Goal: Check status: Check status

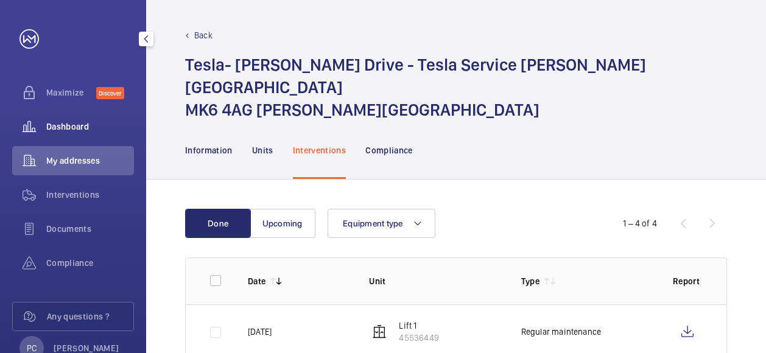
click at [85, 126] on span "Dashboard" at bounding box center [90, 126] width 88 height 12
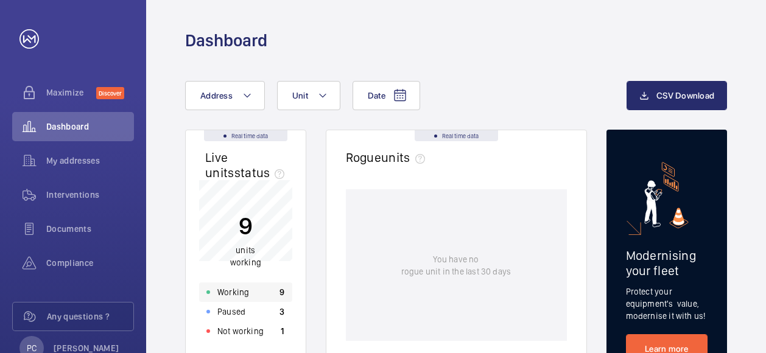
click at [248, 295] on div "Working 9" at bounding box center [245, 291] width 93 height 19
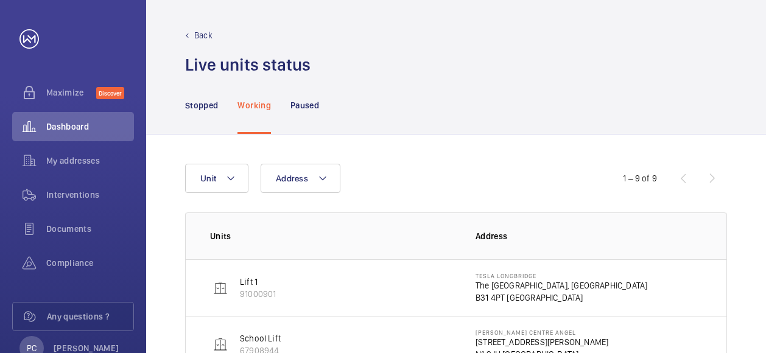
drag, startPoint x: 763, startPoint y: 141, endPoint x: 763, endPoint y: 164, distance: 23.7
drag, startPoint x: 587, startPoint y: 164, endPoint x: 590, endPoint y: 128, distance: 36.0
click at [261, 291] on p "91000901" at bounding box center [258, 294] width 36 height 12
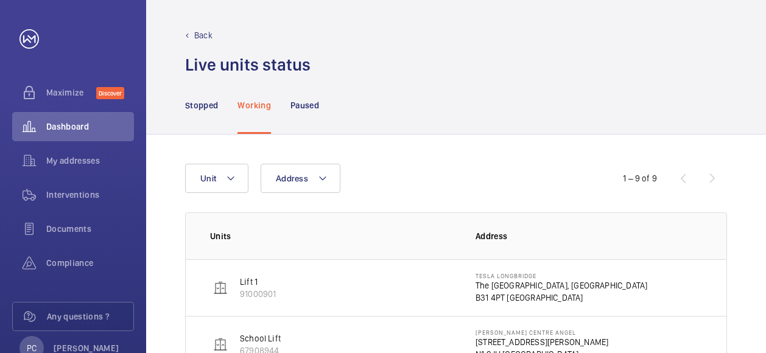
click at [222, 291] on img at bounding box center [220, 288] width 15 height 15
click at [267, 338] on p "School Lift" at bounding box center [260, 338] width 41 height 12
click at [241, 282] on p "Lift 1" at bounding box center [258, 282] width 36 height 12
click at [86, 161] on span "My addresses" at bounding box center [90, 161] width 88 height 12
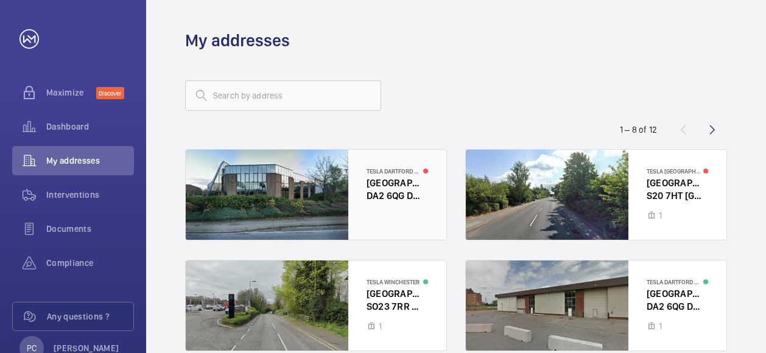
click at [383, 195] on div at bounding box center [316, 195] width 260 height 90
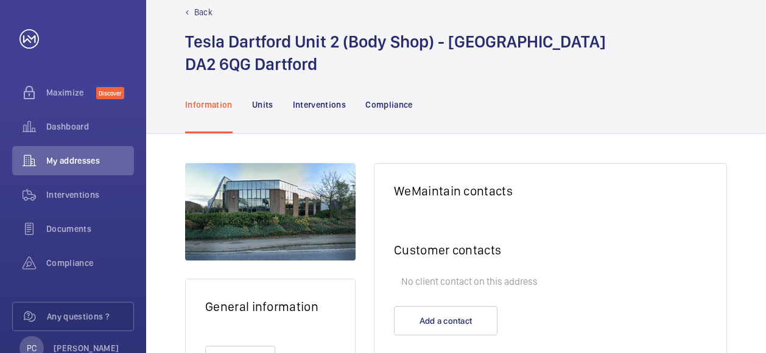
scroll to position [21, 0]
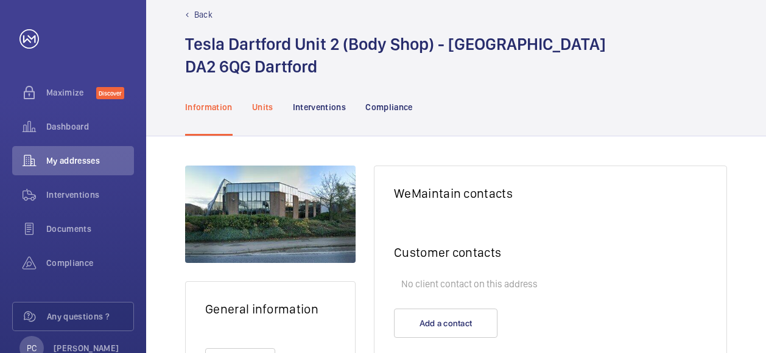
click at [267, 105] on p "Units" at bounding box center [262, 107] width 21 height 12
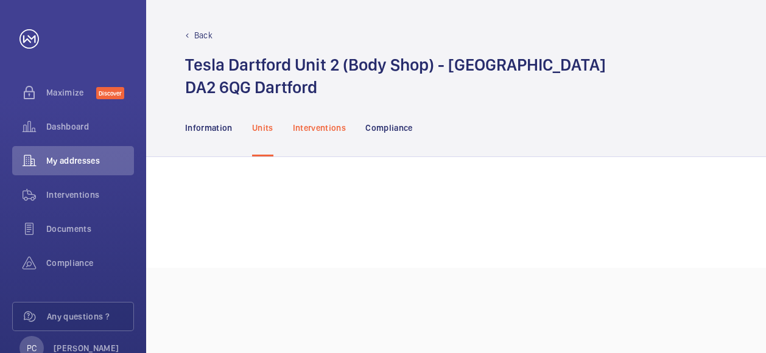
click at [318, 132] on p "Interventions" at bounding box center [320, 128] width 54 height 12
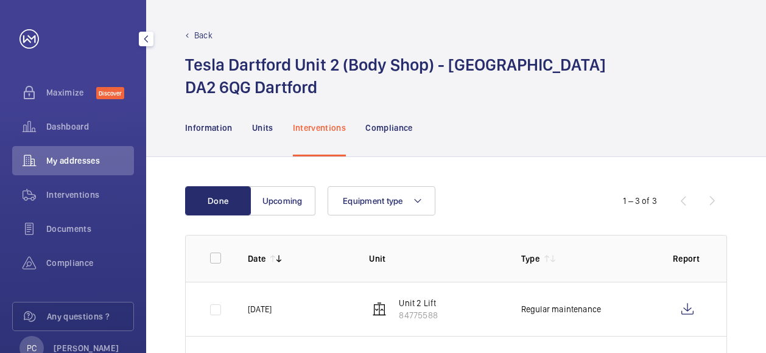
click at [77, 165] on span "My addresses" at bounding box center [90, 161] width 88 height 12
click at [78, 169] on div "My addresses" at bounding box center [73, 160] width 122 height 29
click at [198, 33] on p "Back" at bounding box center [203, 35] width 18 height 12
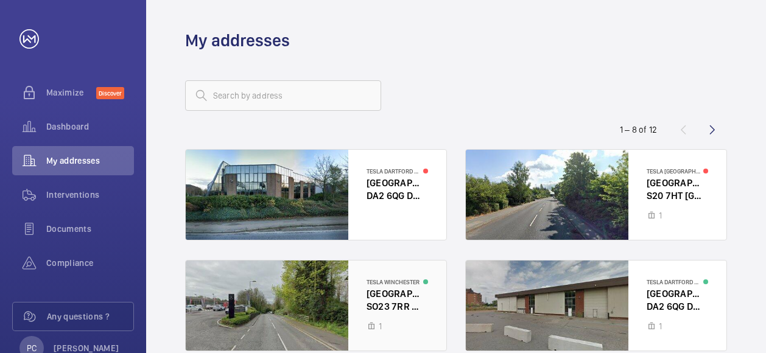
click at [327, 299] on div at bounding box center [316, 305] width 260 height 90
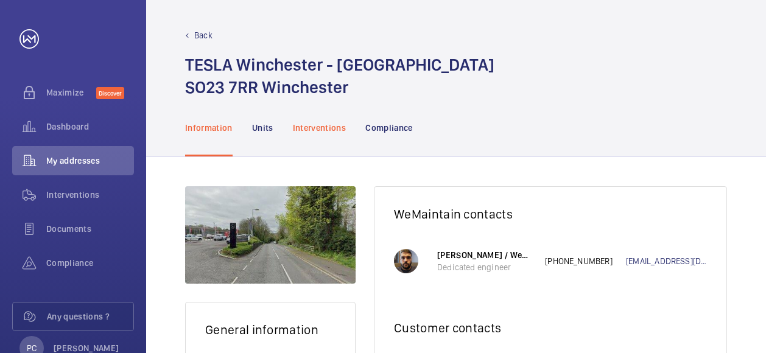
click at [308, 128] on p "Interventions" at bounding box center [320, 128] width 54 height 12
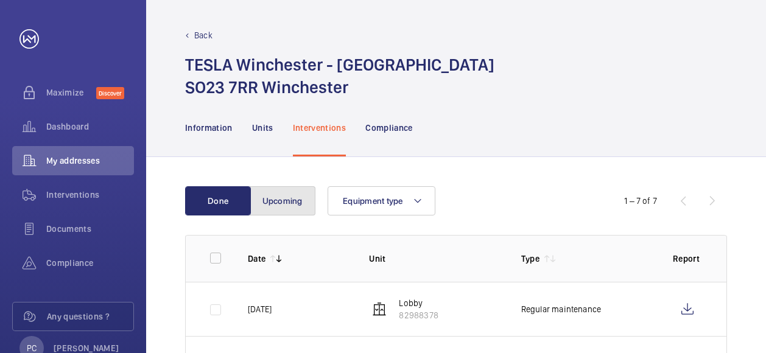
click at [284, 204] on button "Upcoming" at bounding box center [283, 200] width 66 height 29
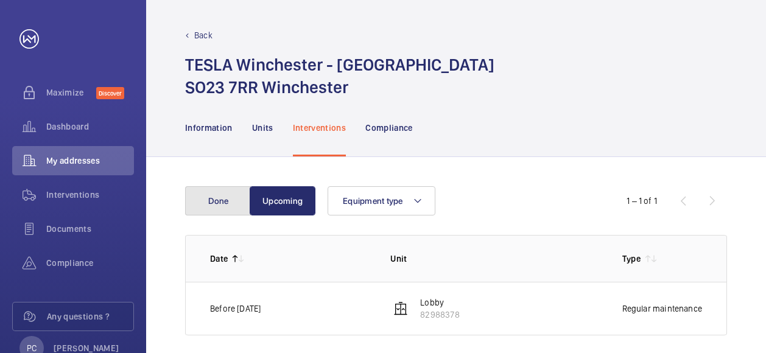
click at [217, 198] on button "Done" at bounding box center [218, 200] width 66 height 29
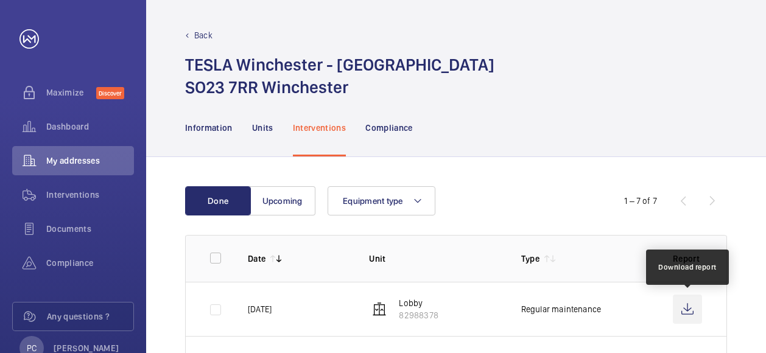
click at [690, 307] on wm-front-icon-button at bounding box center [686, 309] width 29 height 29
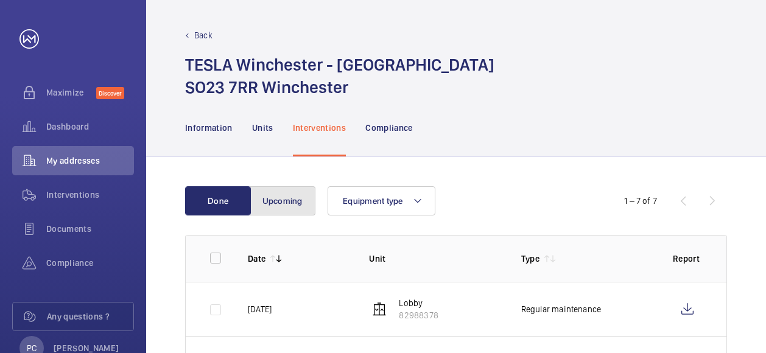
click at [283, 207] on button "Upcoming" at bounding box center [283, 200] width 66 height 29
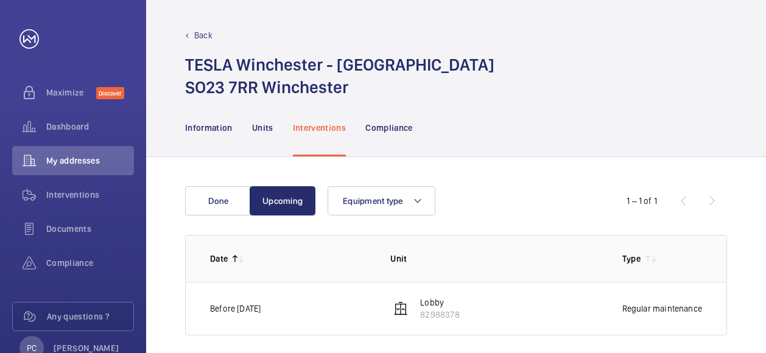
click at [438, 309] on p "82988378" at bounding box center [439, 315] width 39 height 12
click at [383, 130] on p "Compliance" at bounding box center [388, 128] width 47 height 12
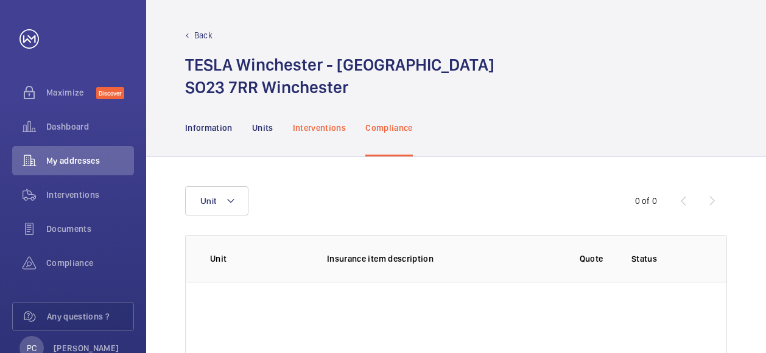
click at [321, 133] on p "Interventions" at bounding box center [320, 128] width 54 height 12
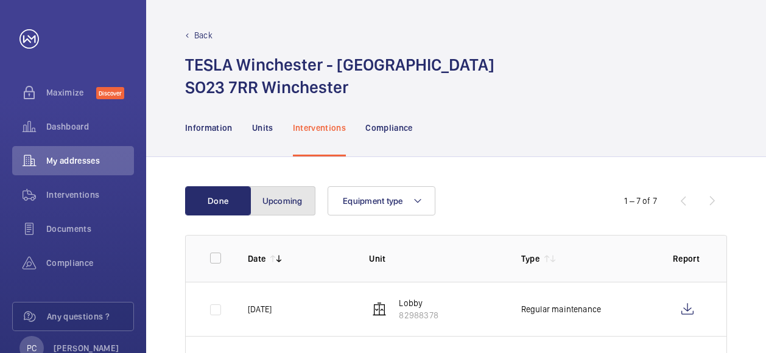
click at [285, 205] on button "Upcoming" at bounding box center [283, 200] width 66 height 29
